Goal: Task Accomplishment & Management: Manage account settings

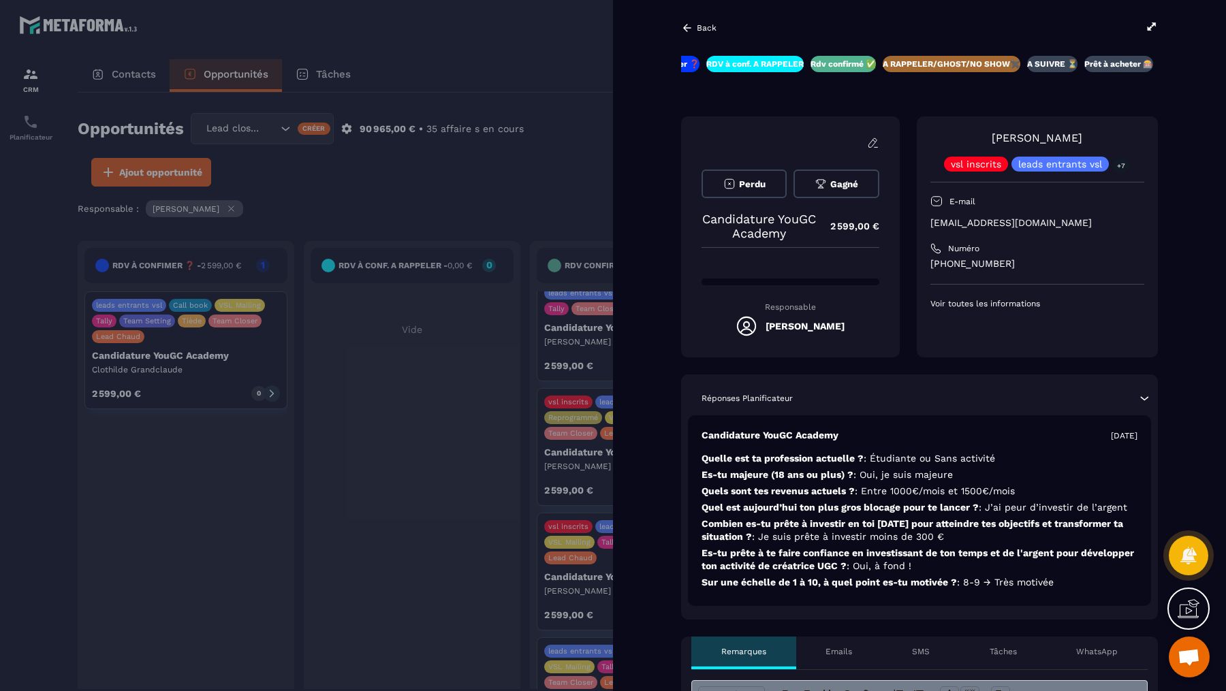
click at [1155, 22] on icon at bounding box center [1152, 26] width 12 height 12
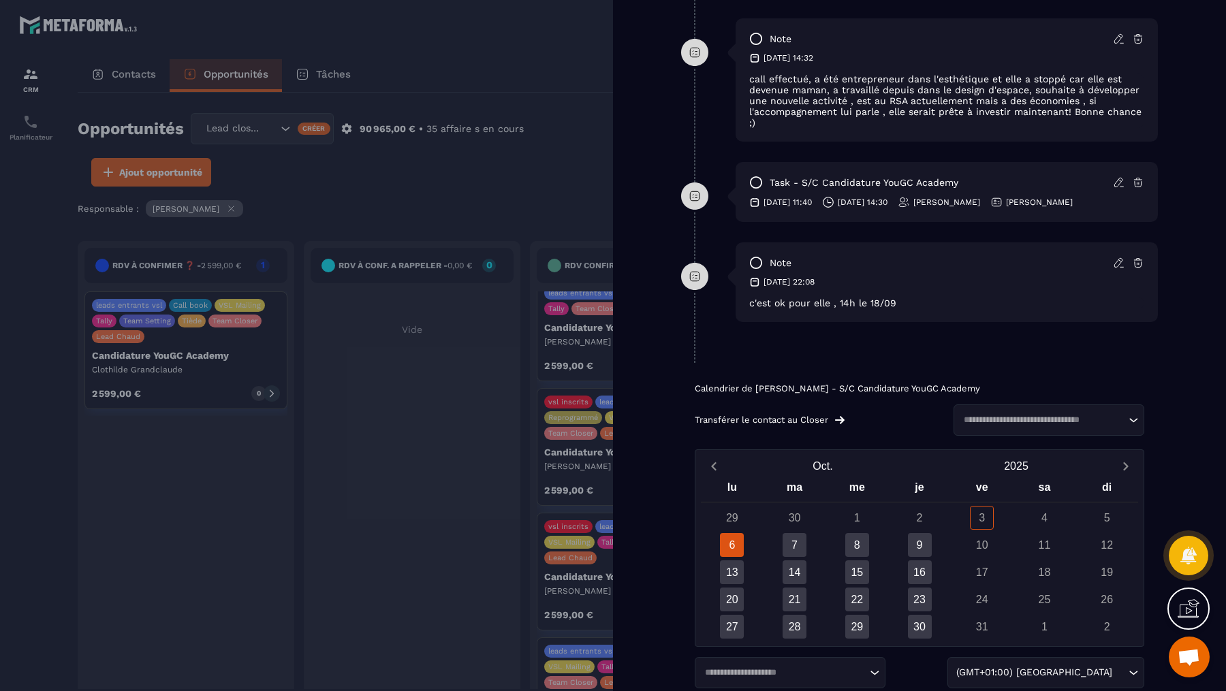
scroll to position [1019, 0]
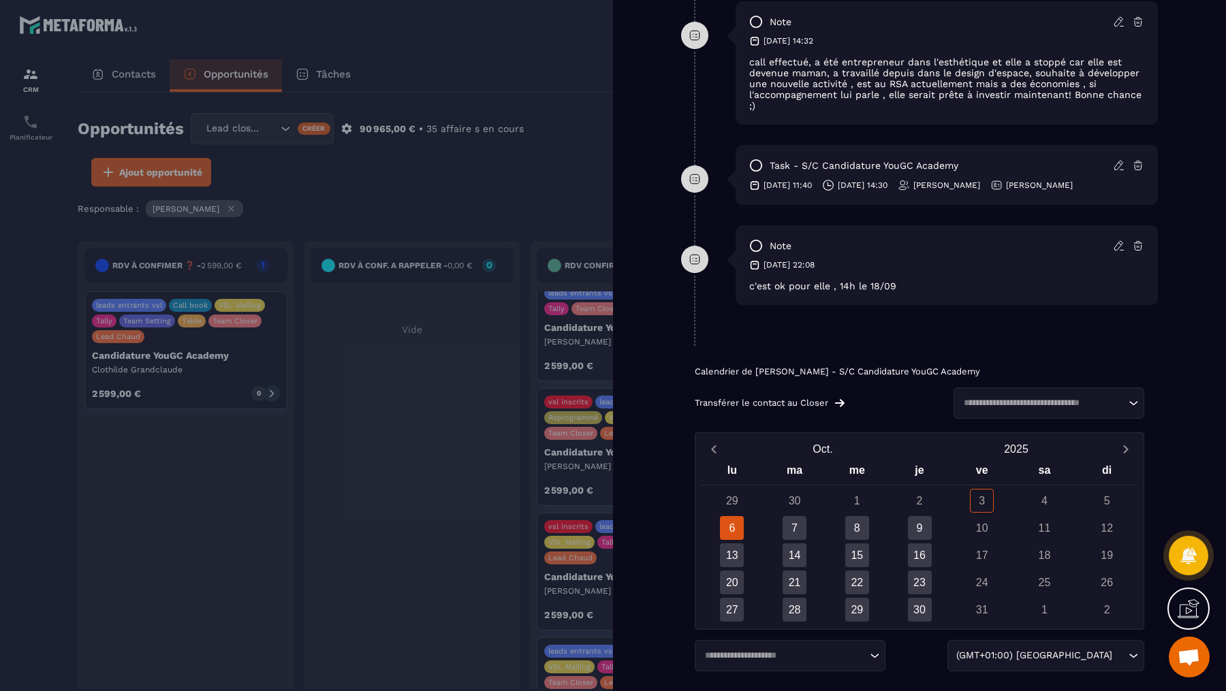
click at [521, 186] on div at bounding box center [613, 345] width 1226 height 691
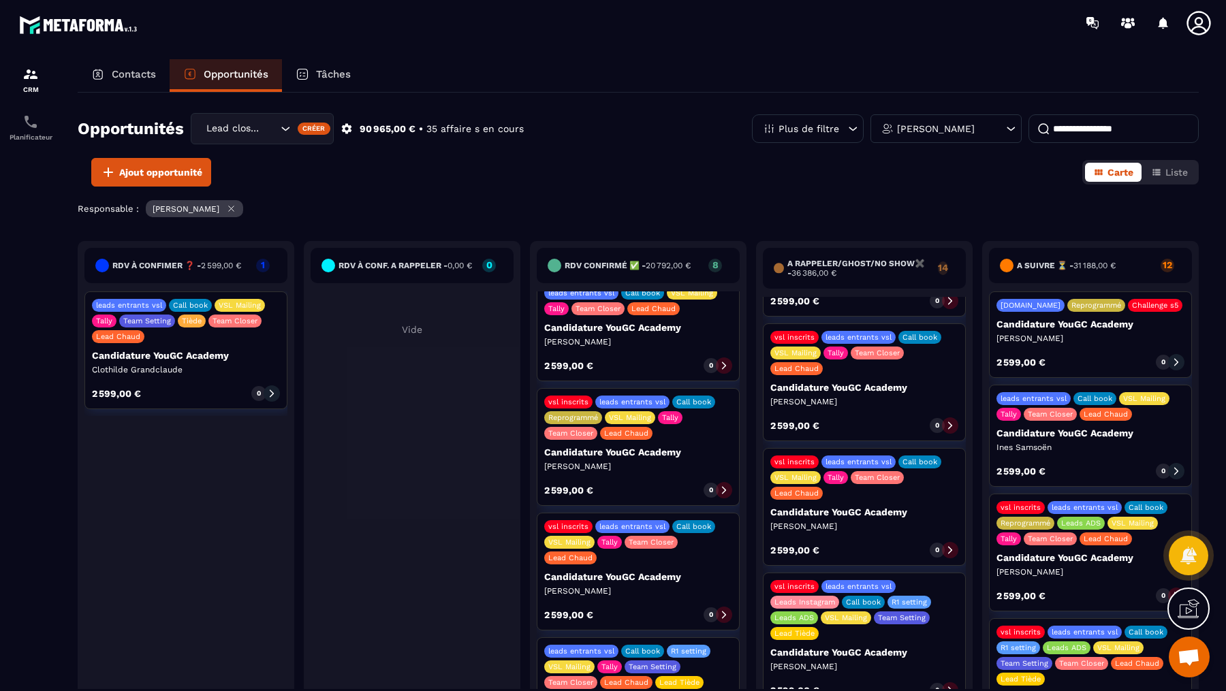
scroll to position [0, 0]
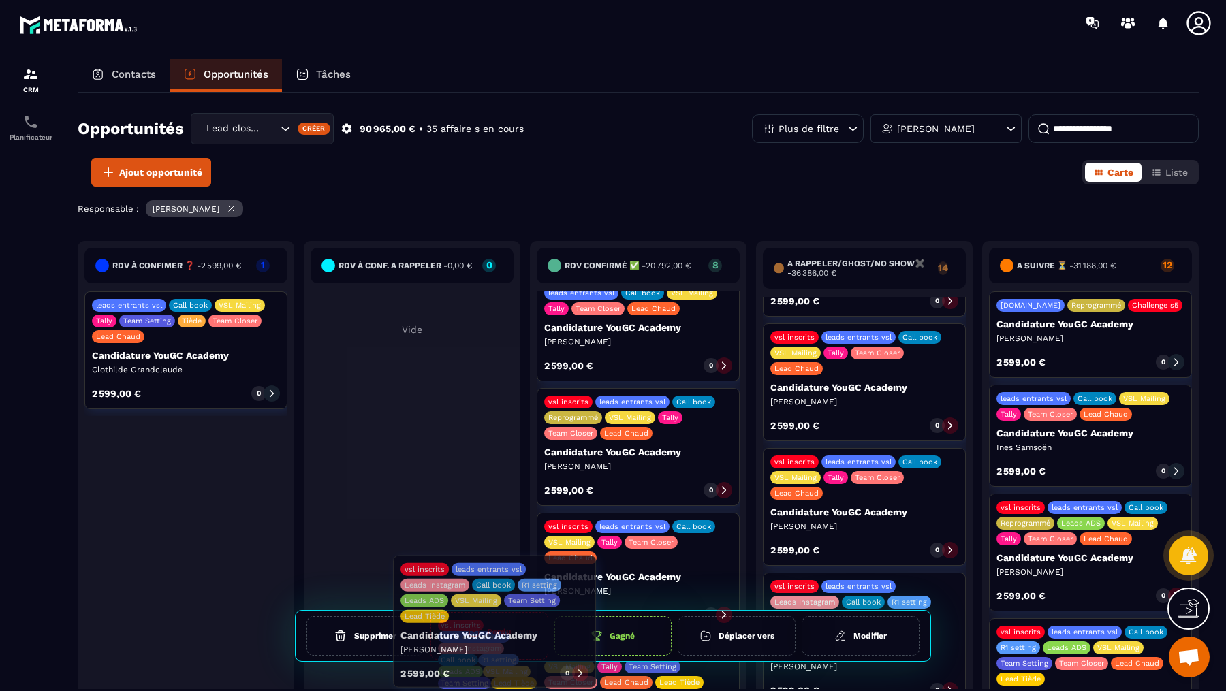
drag, startPoint x: 900, startPoint y: 531, endPoint x: 530, endPoint y: 622, distance: 380.9
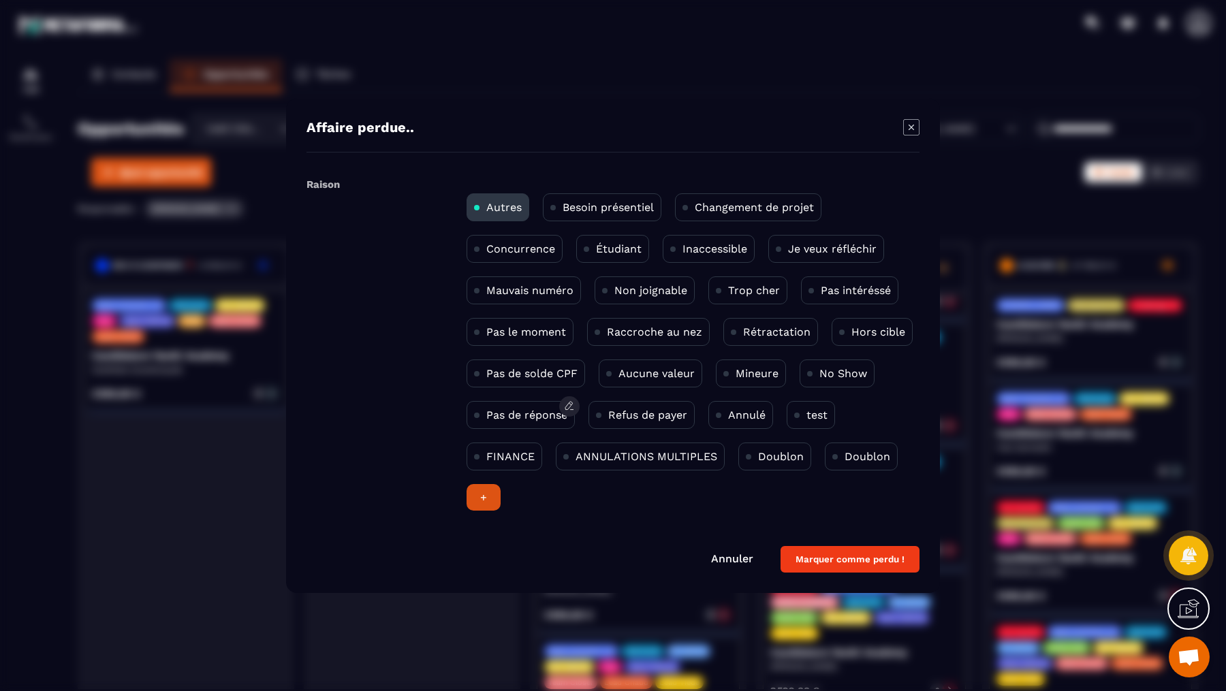
click at [507, 405] on div "Pas de réponse" at bounding box center [521, 415] width 108 height 28
click at [804, 546] on button "Marquer comme perdu !" at bounding box center [849, 559] width 139 height 27
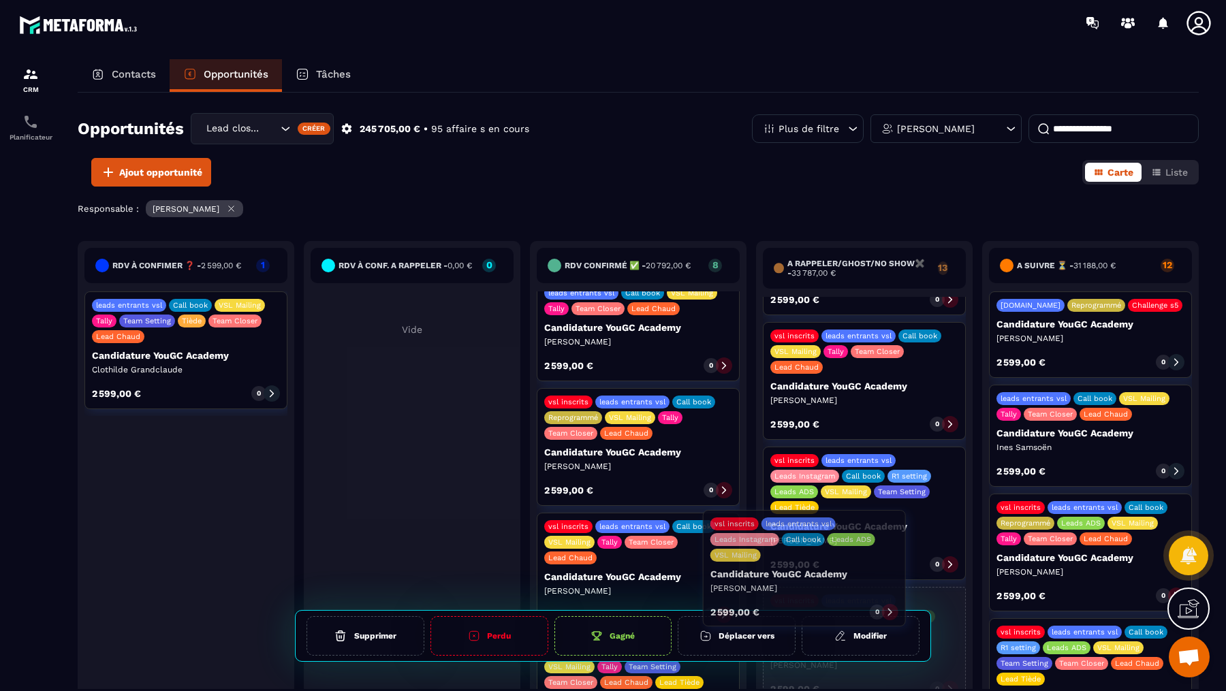
scroll to position [926, 0]
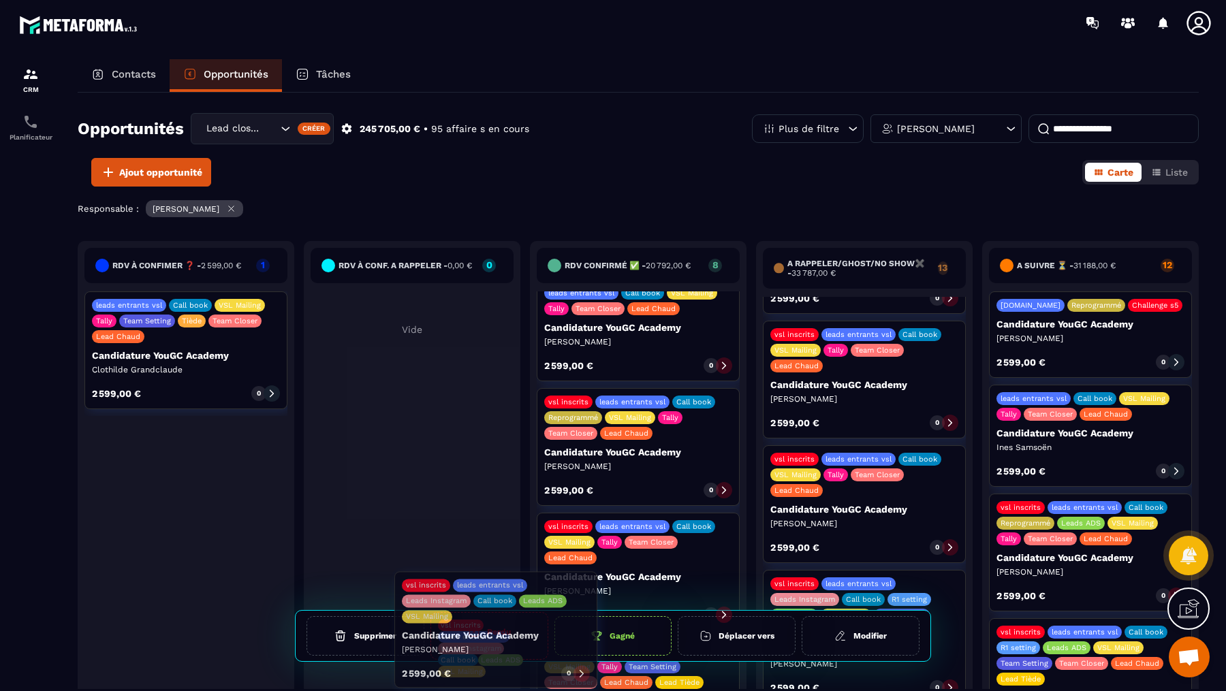
drag, startPoint x: 893, startPoint y: 548, endPoint x: 524, endPoint y: 642, distance: 380.4
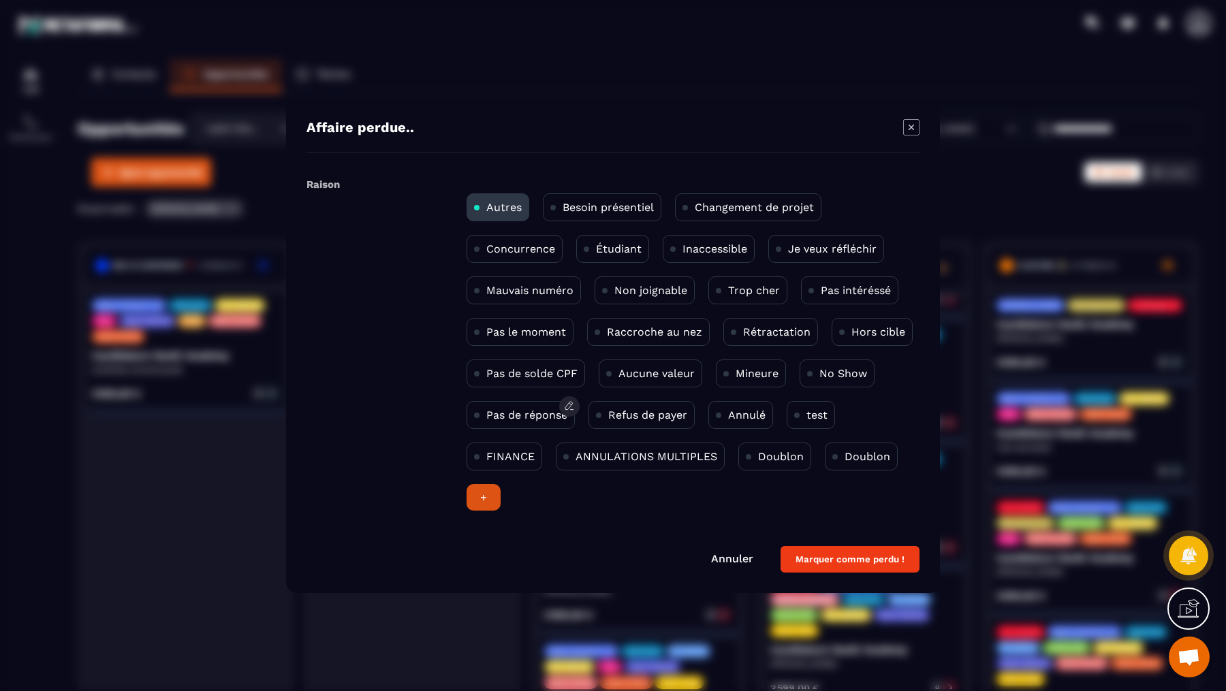
click at [496, 417] on p "Pas de réponse" at bounding box center [526, 415] width 81 height 13
click at [857, 561] on button "Marquer comme perdu !" at bounding box center [849, 559] width 139 height 27
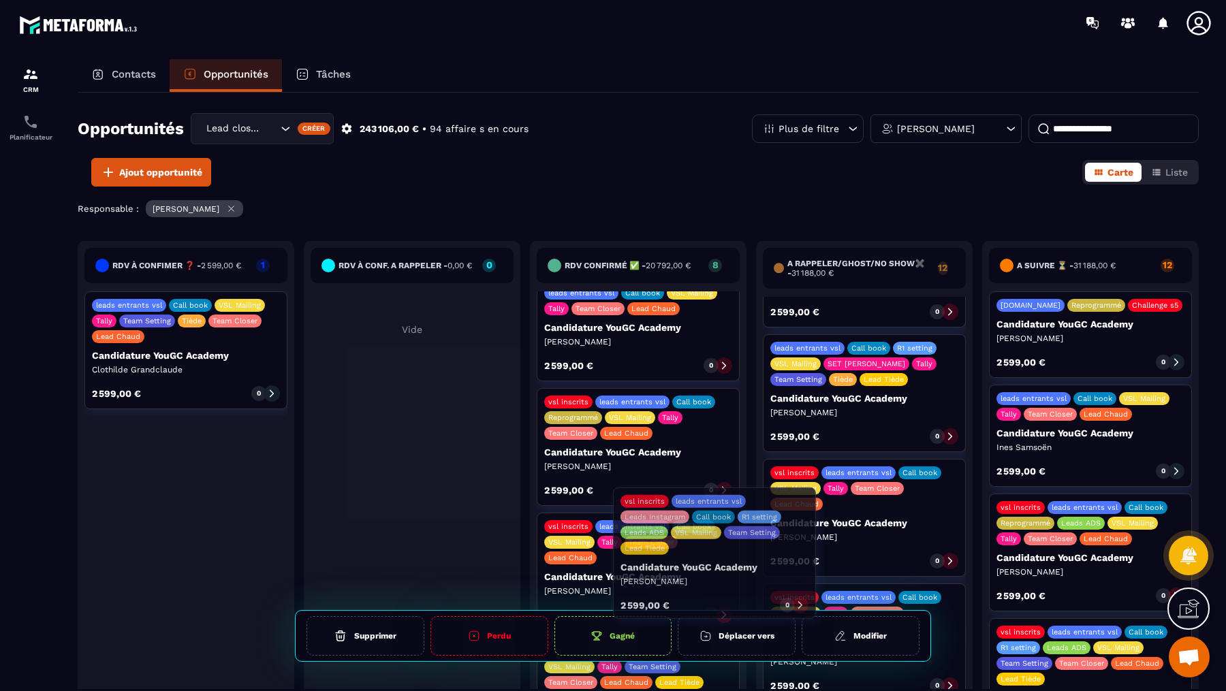
scroll to position [495, 0]
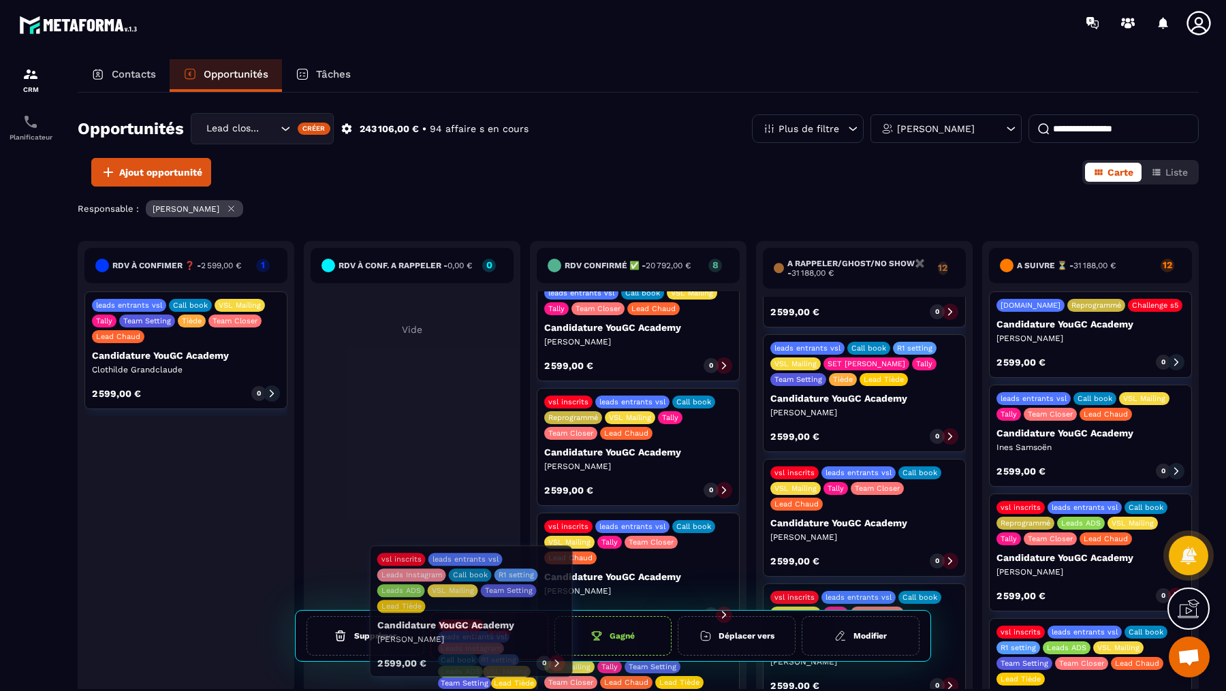
drag, startPoint x: 871, startPoint y: 554, endPoint x: 478, endPoint y: 637, distance: 401.7
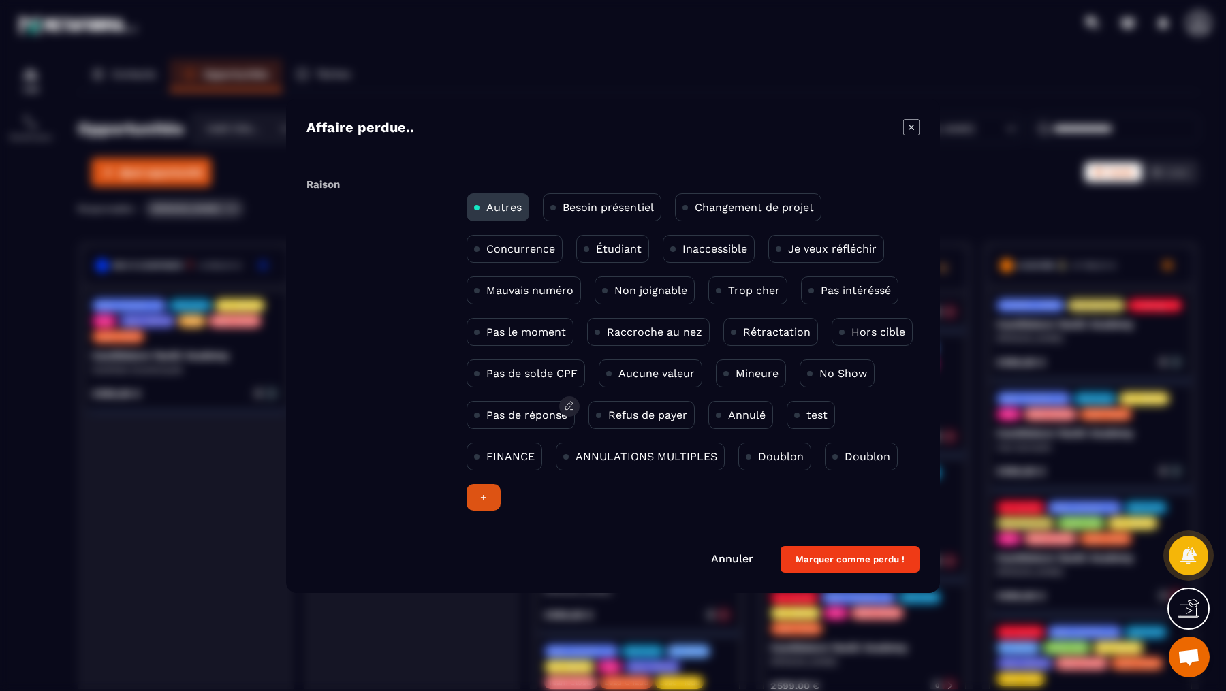
click at [516, 415] on p "Pas de réponse" at bounding box center [526, 415] width 81 height 13
click at [824, 561] on button "Marquer comme perdu !" at bounding box center [849, 559] width 139 height 27
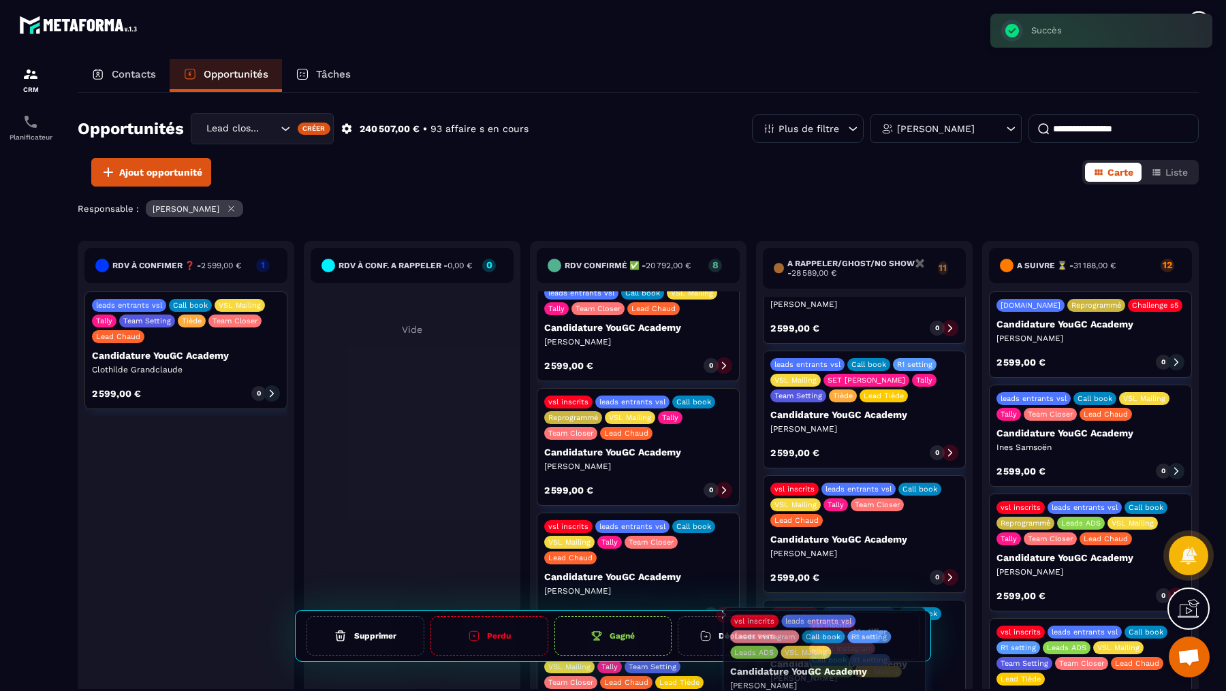
scroll to position [665, 0]
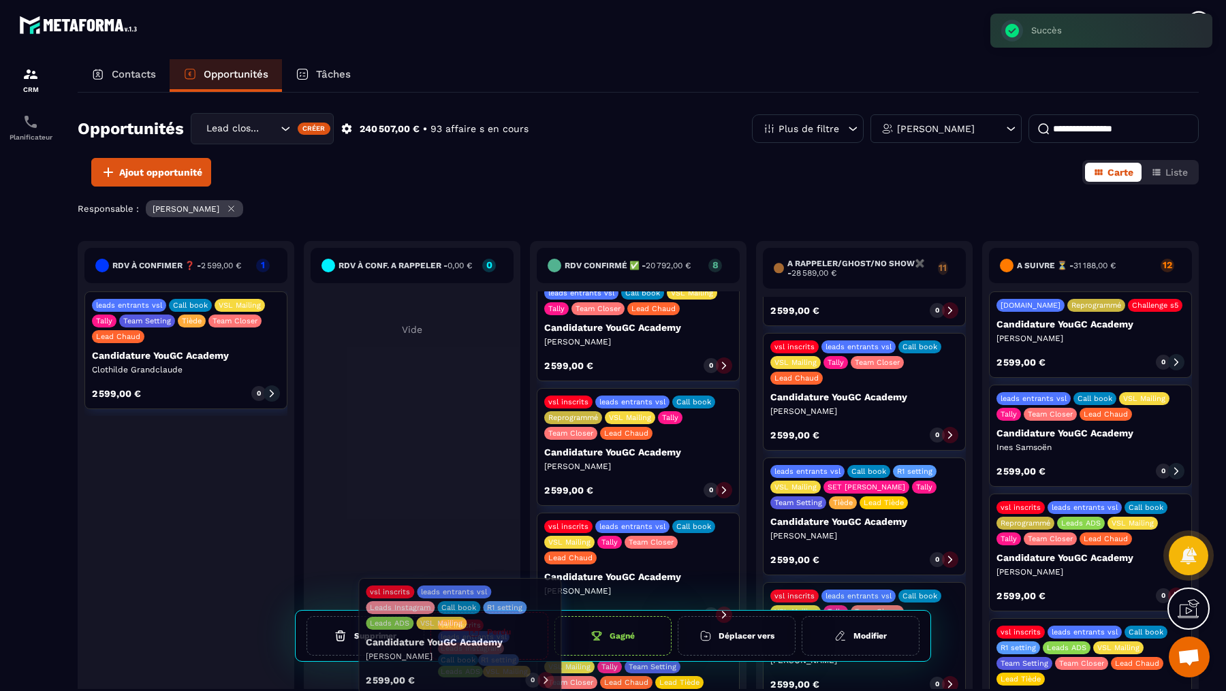
drag, startPoint x: 914, startPoint y: 644, endPoint x: 509, endPoint y: 621, distance: 405.2
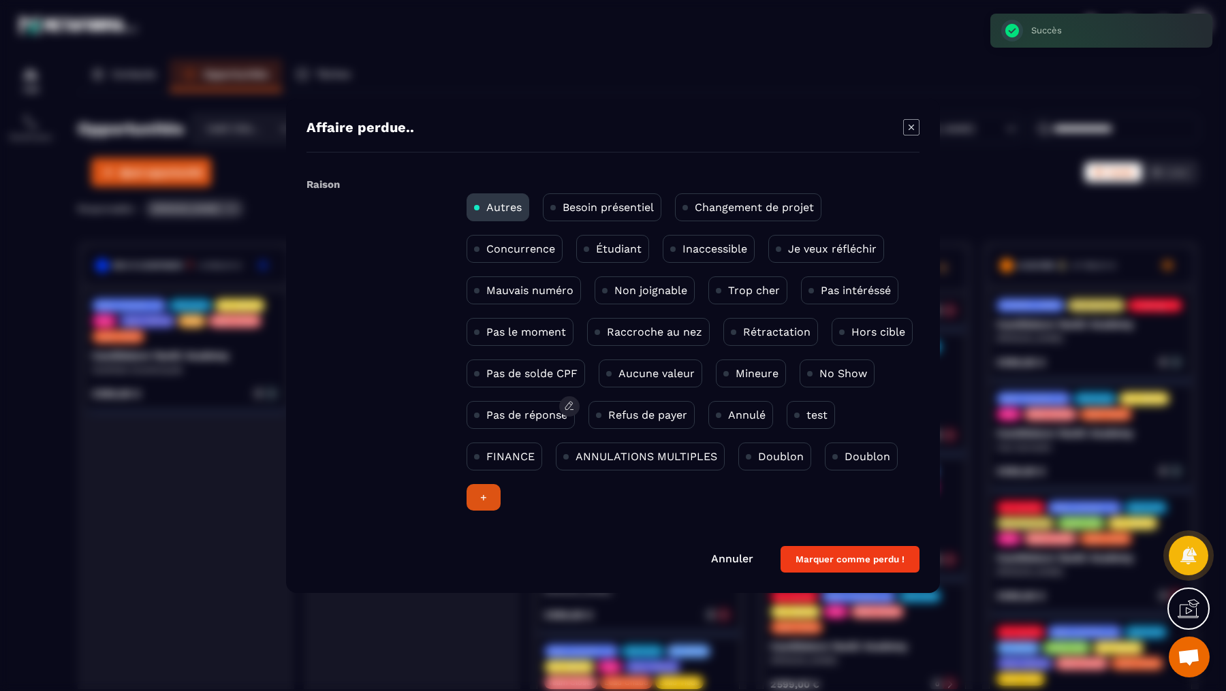
click at [501, 415] on p "Pas de réponse" at bounding box center [526, 415] width 81 height 13
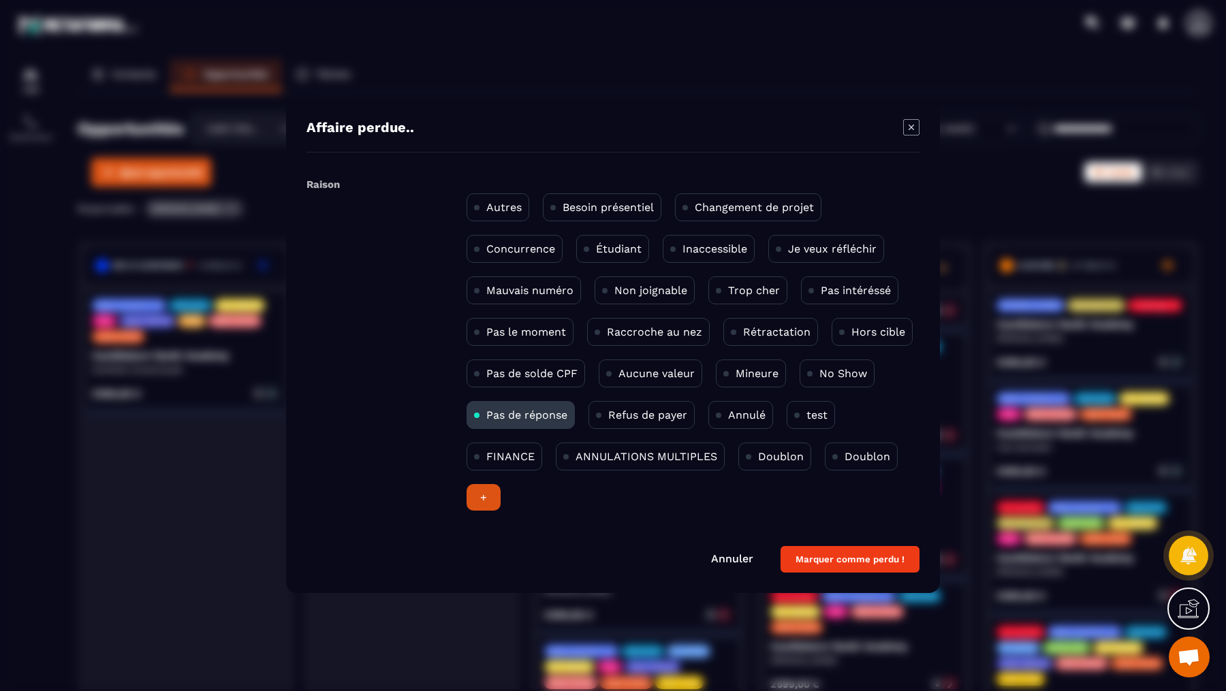
click at [842, 560] on button "Marquer comme perdu !" at bounding box center [849, 559] width 139 height 27
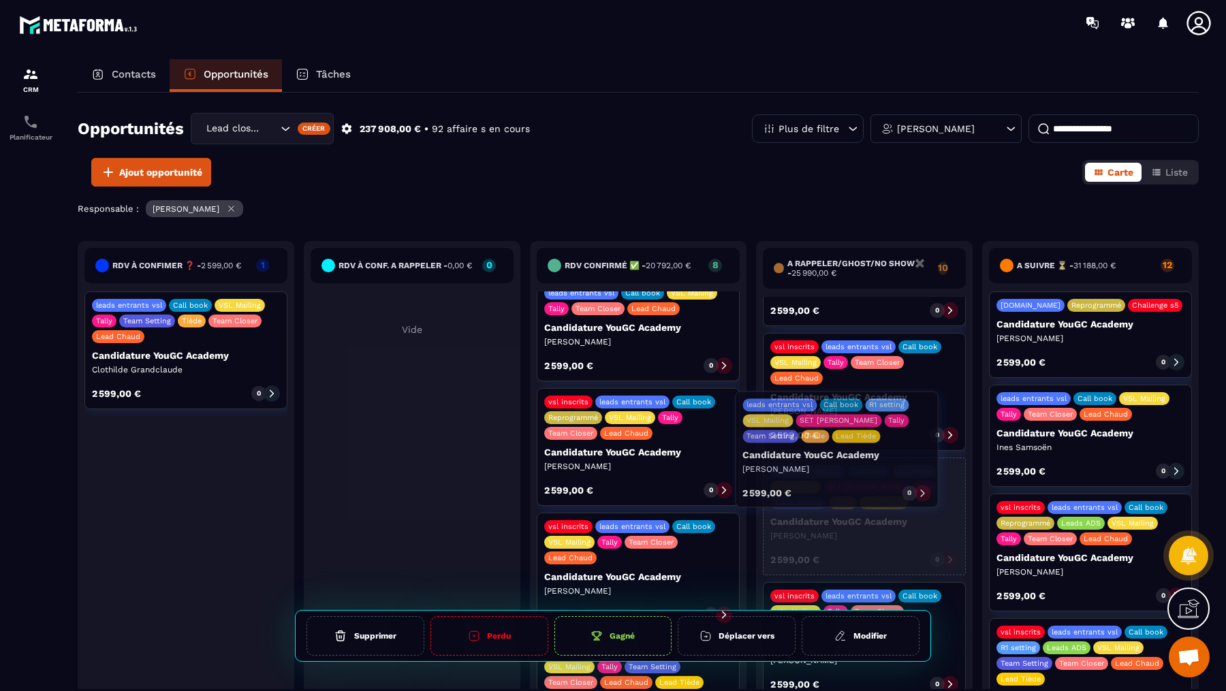
scroll to position [541, 0]
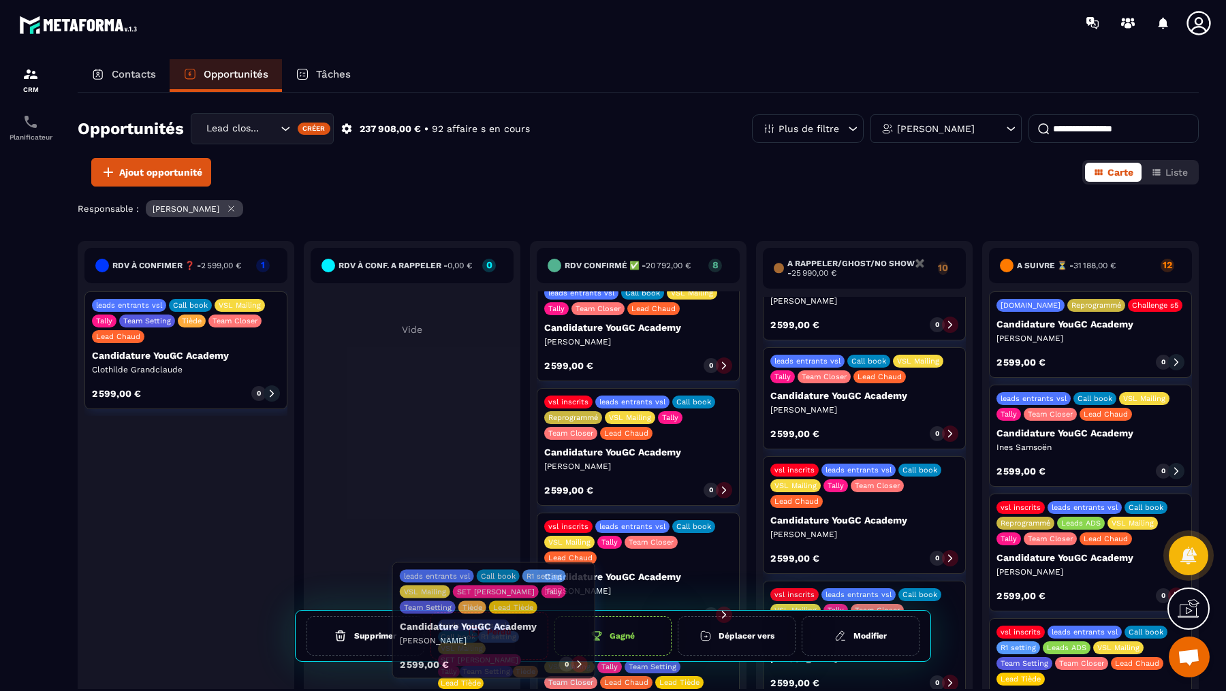
drag, startPoint x: 830, startPoint y: 469, endPoint x: 460, endPoint y: 646, distance: 410.9
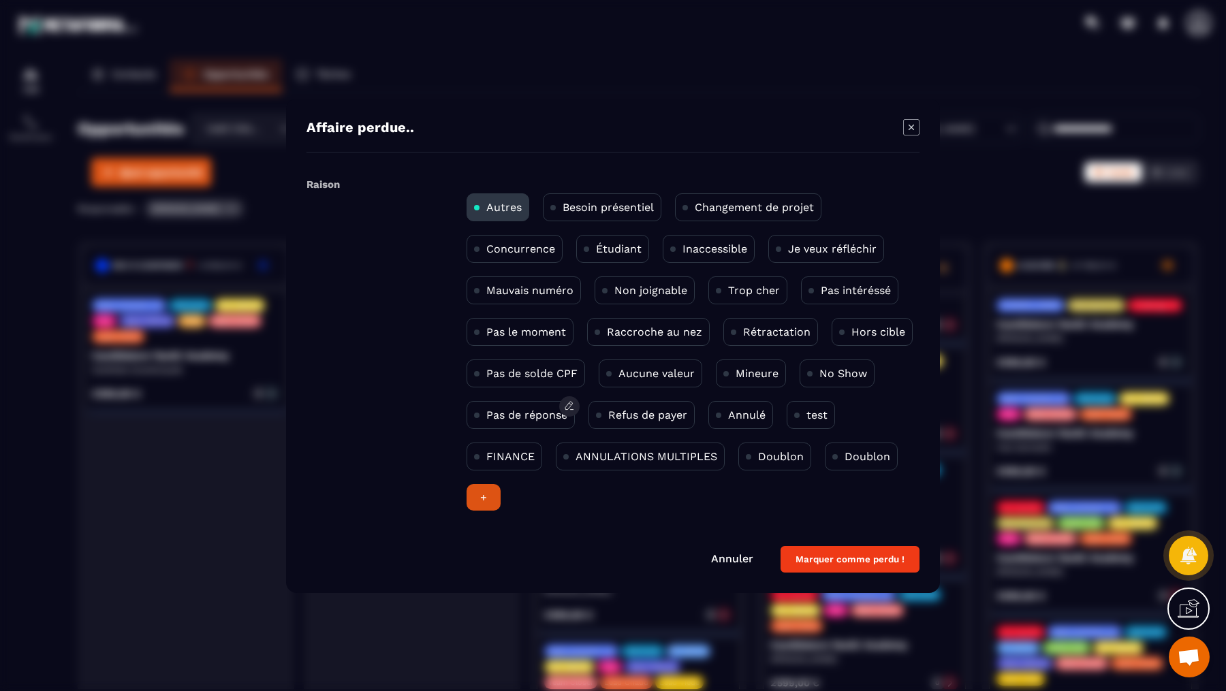
click at [484, 417] on div "Pas de réponse" at bounding box center [521, 415] width 108 height 28
click at [839, 563] on button "Marquer comme perdu !" at bounding box center [849, 559] width 139 height 27
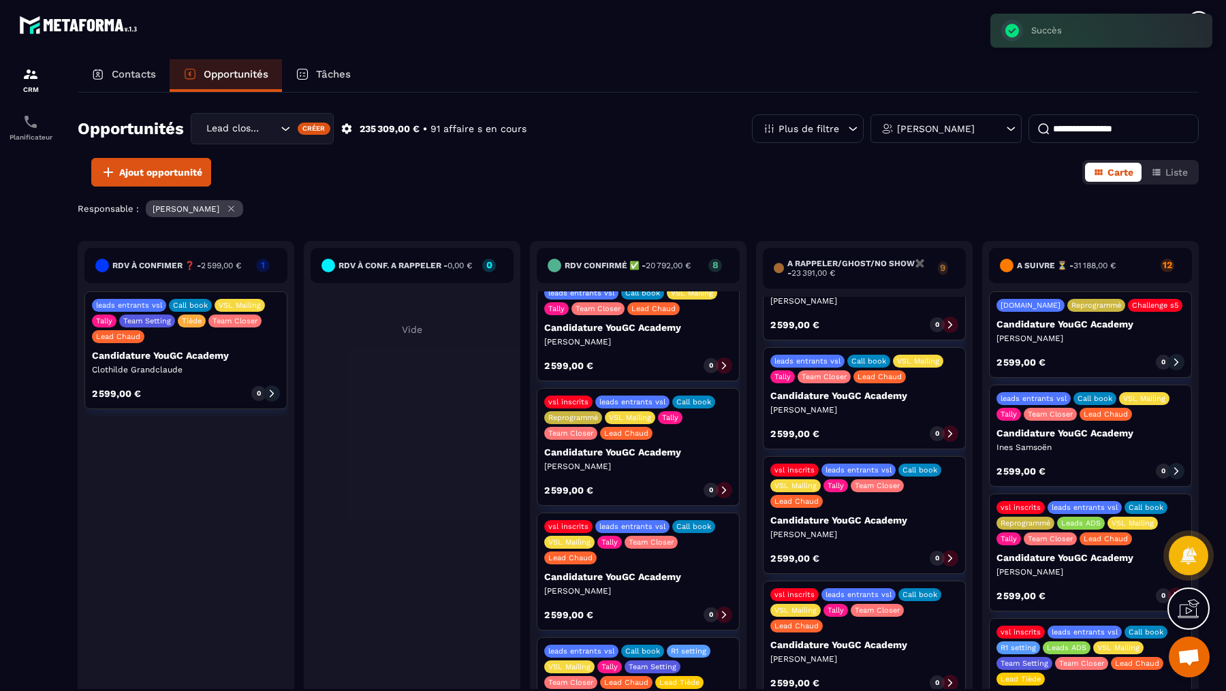
click at [885, 582] on div "vsl inscrits leads entrants vsl Call book VSL Mailing Tally Team Closer Lead Ch…" at bounding box center [864, 640] width 203 height 118
click at [955, 675] on div at bounding box center [950, 683] width 16 height 16
